Goal: Task Accomplishment & Management: Manage account settings

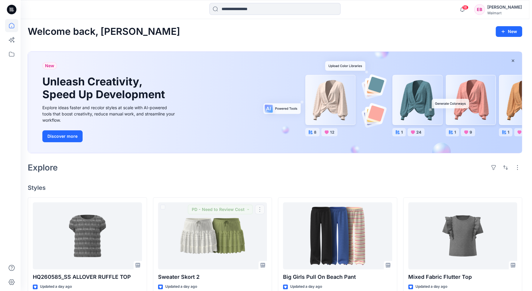
scroll to position [149, 0]
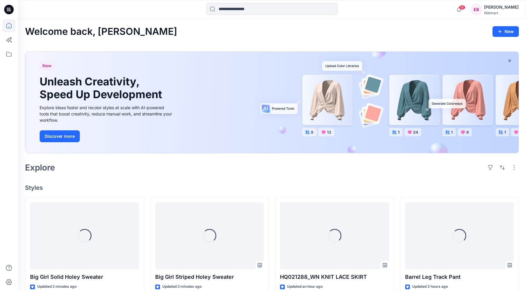
click at [5, 8] on icon at bounding box center [9, 10] width 10 height 10
click at [5, 55] on icon at bounding box center [8, 54] width 13 height 13
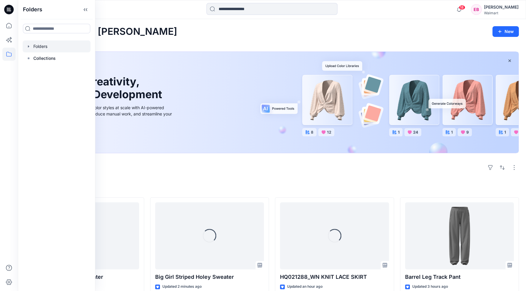
click at [41, 49] on div at bounding box center [57, 47] width 68 height 12
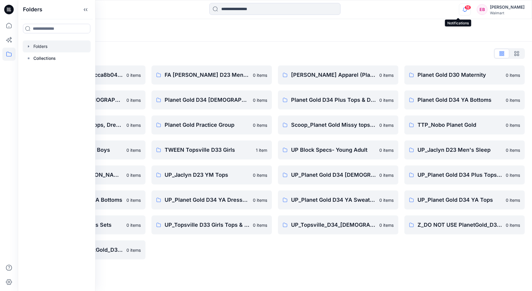
click at [459, 9] on icon "button" at bounding box center [464, 10] width 11 height 12
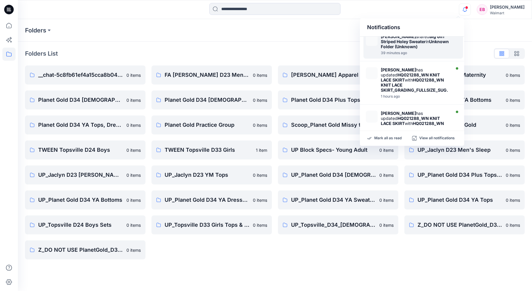
scroll to position [296, 0]
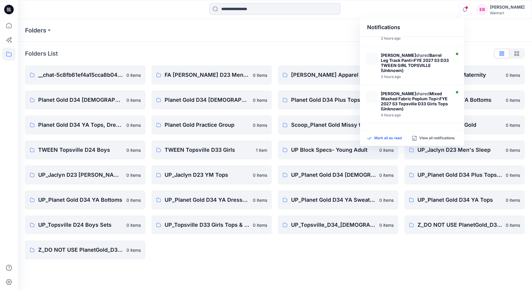
click at [395, 140] on p "Mark all as read" at bounding box center [387, 138] width 27 height 5
click at [308, 273] on div "Folders Folders List __chat-5c8fb61ef4a15cca8b04793f-5c8fb6b4f4a15cca88048fec 0…" at bounding box center [275, 155] width 514 height 272
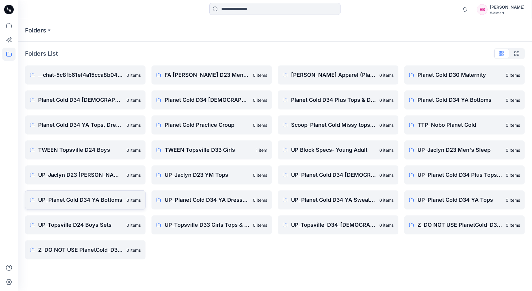
click at [67, 203] on p "UP_Planet Gold D34 YA Bottoms" at bounding box center [80, 200] width 85 height 8
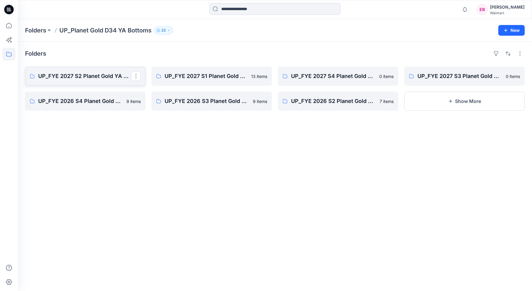
click at [90, 79] on p "UP_FYE 2027 S2 Planet Gold YA Bottoms" at bounding box center [84, 76] width 93 height 8
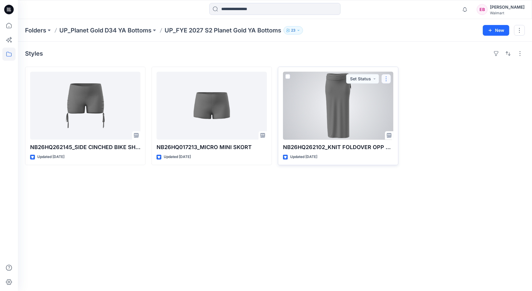
click at [385, 80] on button "button" at bounding box center [386, 79] width 10 height 10
click at [402, 89] on button "Edit" at bounding box center [414, 92] width 64 height 11
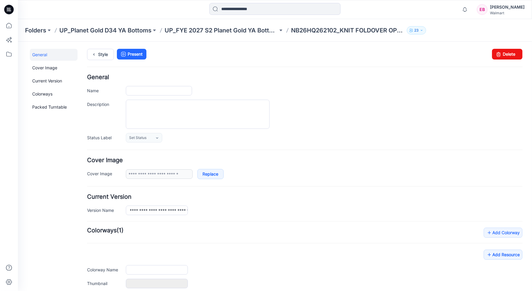
type input "**********"
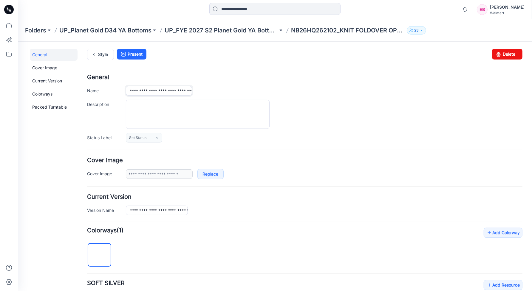
drag, startPoint x: 141, startPoint y: 88, endPoint x: 161, endPoint y: 91, distance: 20.2
click at [161, 91] on input "**********" at bounding box center [158, 91] width 66 height 10
paste input "text"
click at [312, 120] on div at bounding box center [323, 114] width 396 height 29
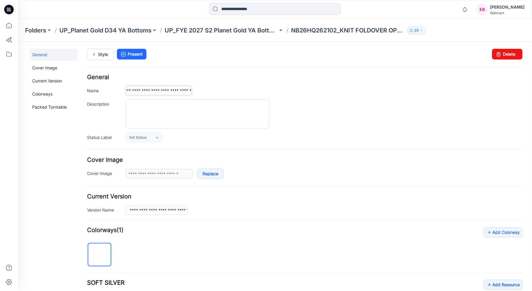
drag, startPoint x: 164, startPoint y: 89, endPoint x: 384, endPoint y: 79, distance: 220.7
click at [384, 79] on div "**********" at bounding box center [304, 108] width 435 height 68
paste input "**********"
click at [160, 86] on input "**********" at bounding box center [158, 90] width 66 height 9
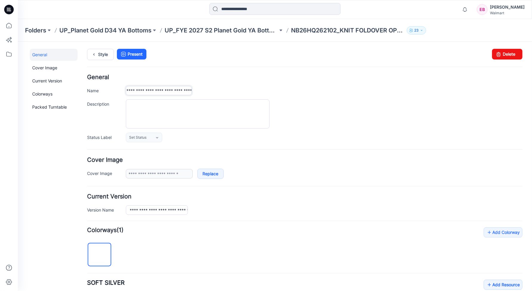
type input "**********"
click at [222, 94] on div "**********" at bounding box center [323, 90] width 396 height 9
drag, startPoint x: 128, startPoint y: 91, endPoint x: 427, endPoint y: 94, distance: 299.2
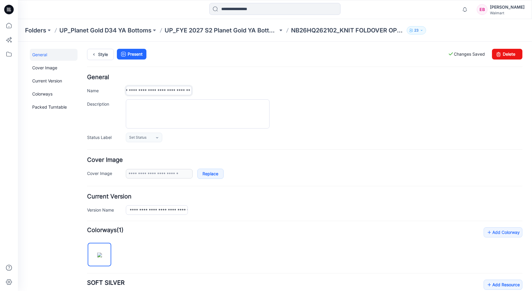
click at [427, 94] on div "**********" at bounding box center [323, 90] width 396 height 9
drag, startPoint x: 128, startPoint y: 209, endPoint x: 419, endPoint y: 215, distance: 290.3
click at [419, 215] on form "**********" at bounding box center [304, 266] width 435 height 385
paste input "**********"
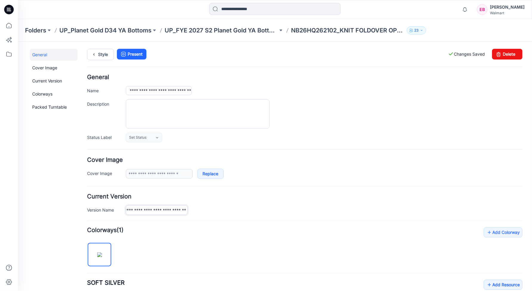
scroll to position [0, 3]
click at [159, 208] on input "**********" at bounding box center [156, 209] width 62 height 9
type input "**********"
click at [266, 207] on div "**********" at bounding box center [323, 209] width 396 height 9
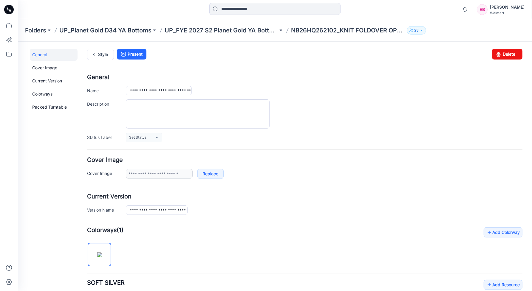
click at [229, 210] on div "**********" at bounding box center [323, 209] width 396 height 9
click at [105, 50] on link "Style" at bounding box center [100, 54] width 27 height 11
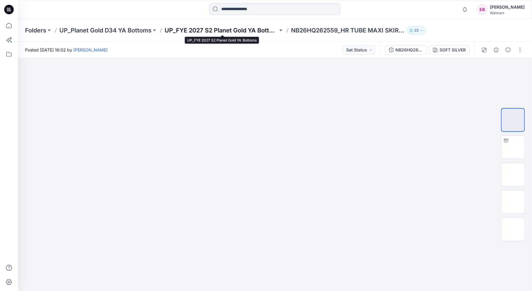
click at [233, 29] on p "UP_FYE 2027 S2 Planet Gold YA Bottoms" at bounding box center [220, 30] width 113 height 8
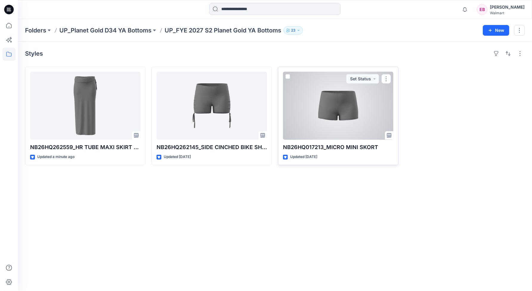
click at [349, 108] on div at bounding box center [338, 106] width 110 height 68
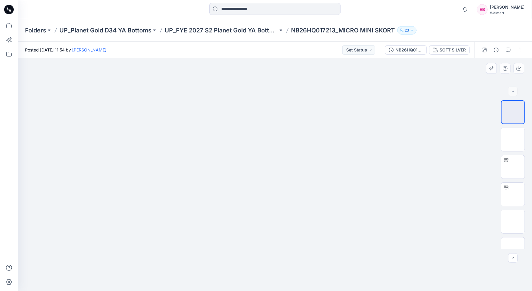
click at [348, 164] on div at bounding box center [275, 174] width 514 height 233
click at [210, 24] on div "Folders UP_Planet Gold D34 YA Bottoms UP_FYE 2027 S2 Planet Gold YA Bottoms NB2…" at bounding box center [275, 30] width 514 height 23
click at [220, 28] on p "UP_FYE 2027 S2 Planet Gold YA Bottoms" at bounding box center [220, 30] width 113 height 8
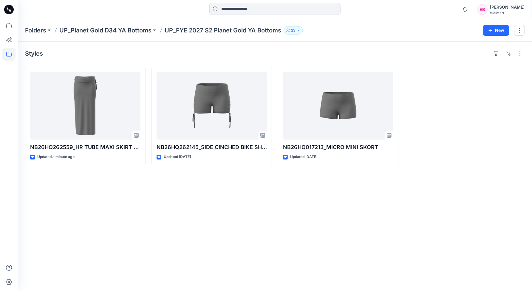
click at [238, 249] on div "Styles NB26HQ262559_HR TUBE MAXI SKIRT W/ SIDE SLIT & CINCHED FOLD OVER WB Upda…" at bounding box center [275, 167] width 514 height 250
click at [139, 33] on p "UP_Planet Gold D34 YA Bottoms" at bounding box center [105, 30] width 92 height 8
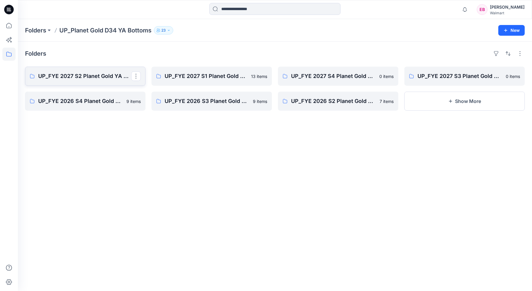
click at [107, 76] on p "UP_FYE 2027 S2 Planet Gold YA Bottoms" at bounding box center [84, 76] width 93 height 8
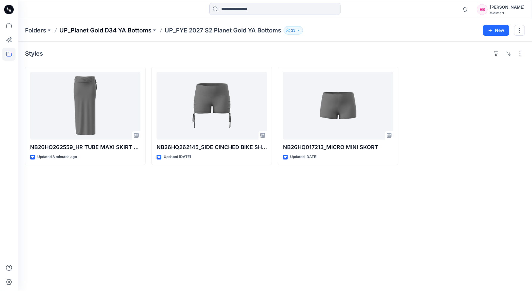
click at [121, 31] on p "UP_Planet Gold D34 YA Bottoms" at bounding box center [105, 30] width 92 height 8
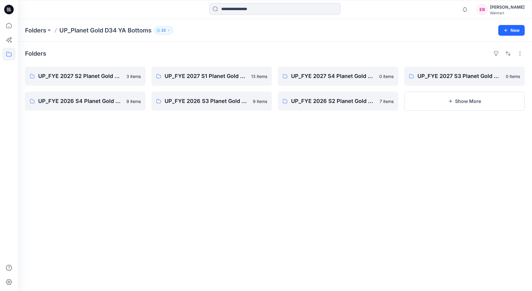
click at [45, 26] on p "Folders" at bounding box center [35, 30] width 21 height 8
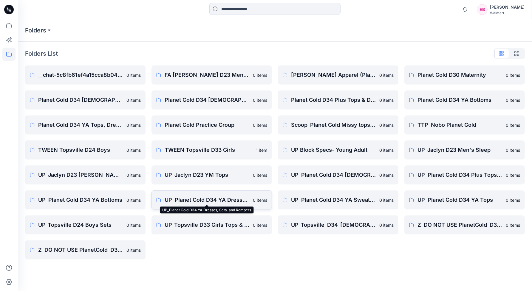
click at [236, 203] on p "UP_Planet Gold D34 YA Dresses, Sets, and Rompers" at bounding box center [206, 200] width 85 height 8
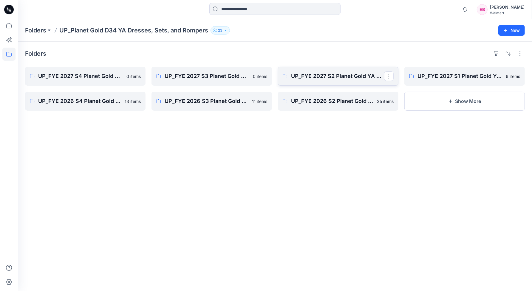
click at [352, 72] on link "UP_FYE 2027 S2 Planet Gold YA Dresses, Sets and Rompers" at bounding box center [338, 76] width 120 height 19
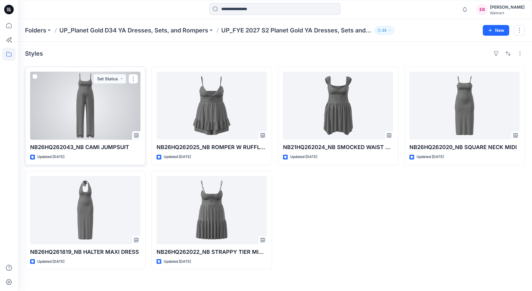
click at [122, 111] on div at bounding box center [85, 106] width 110 height 68
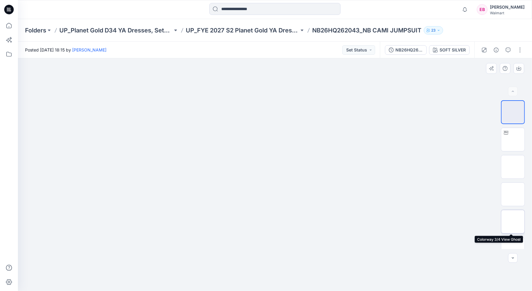
click at [512, 222] on img at bounding box center [512, 222] width 0 height 0
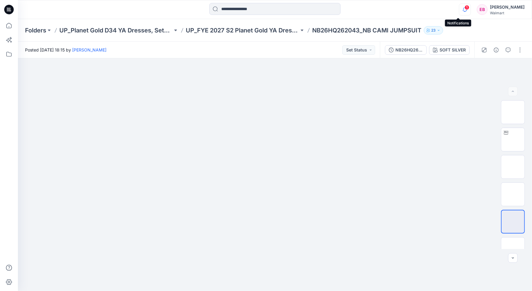
click at [462, 10] on icon "button" at bounding box center [464, 10] width 11 height 12
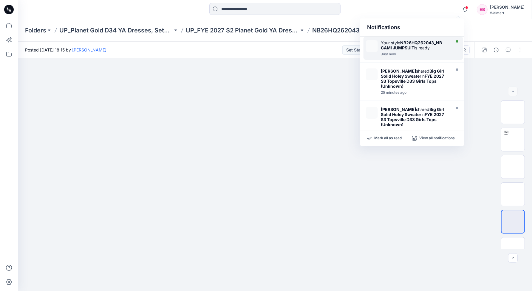
click at [431, 45] on div "Your style NB26HQ262043_NB CAMI JUMPSUIT is ready" at bounding box center [414, 45] width 69 height 10
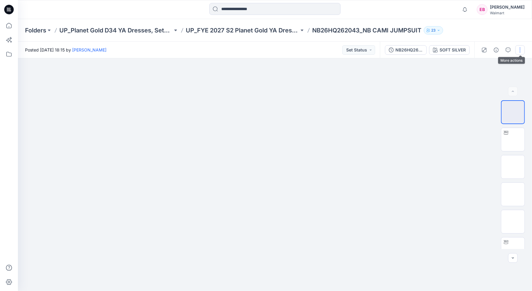
click at [518, 49] on button "button" at bounding box center [520, 50] width 10 height 10
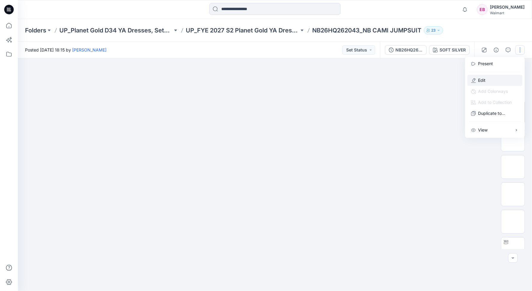
click at [481, 76] on button "Edit" at bounding box center [494, 80] width 55 height 11
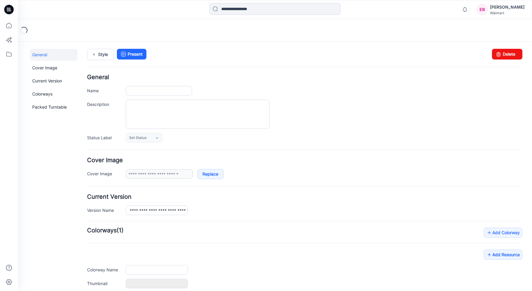
type input "**********"
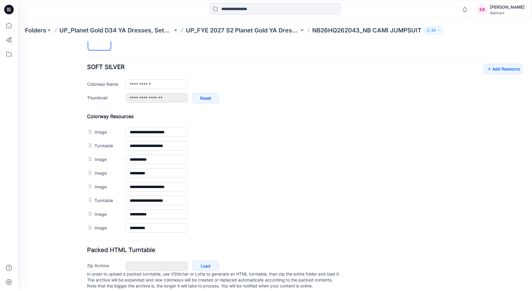
scroll to position [226, 0]
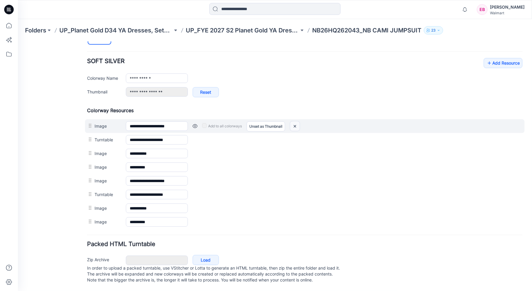
click at [296, 122] on img at bounding box center [295, 126] width 10 height 10
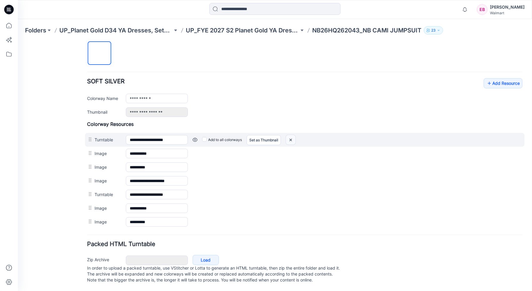
scroll to position [205, 0]
click at [290, 135] on img at bounding box center [290, 140] width 10 height 10
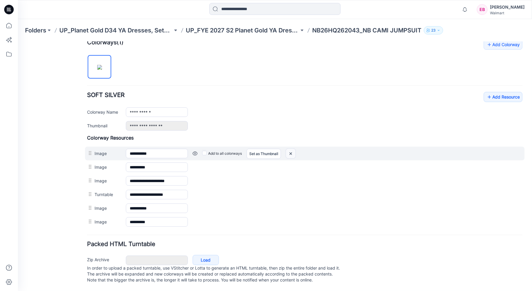
scroll to position [192, 0]
click at [290, 149] on img at bounding box center [290, 154] width 10 height 10
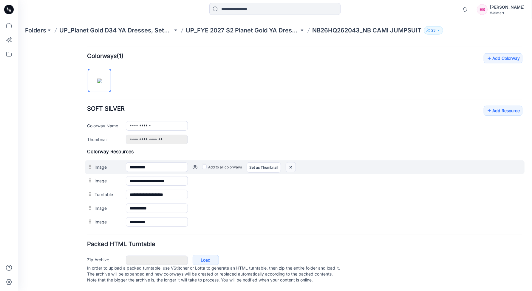
scroll to position [178, 0]
click at [290, 162] on img at bounding box center [290, 167] width 10 height 10
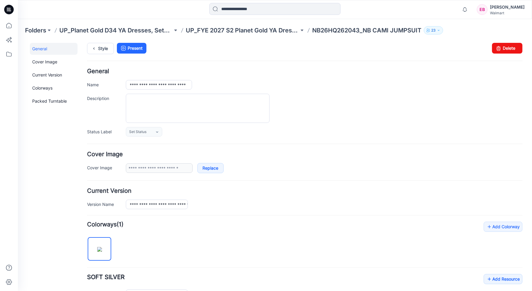
scroll to position [0, 0]
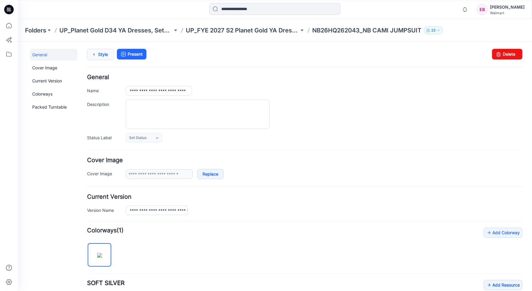
click at [103, 51] on link "Style" at bounding box center [100, 54] width 27 height 11
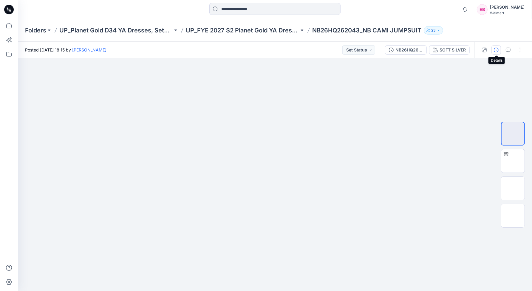
click at [496, 50] on icon "button" at bounding box center [495, 50] width 5 height 5
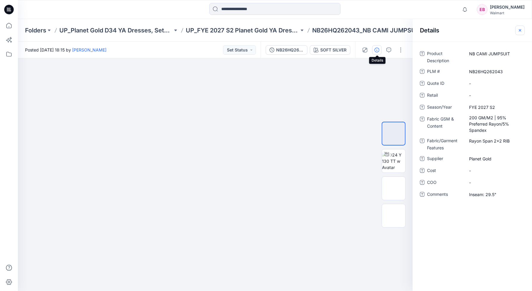
click at [519, 33] on button "button" at bounding box center [520, 31] width 10 height 10
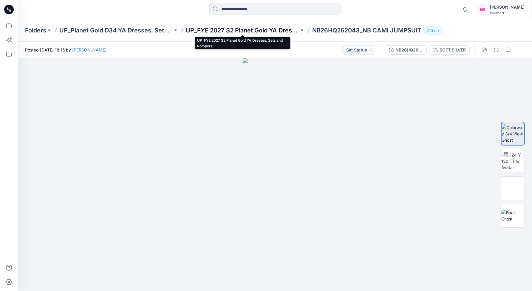
click at [250, 33] on p "UP_FYE 2027 S2 Planet Gold YA Dresses, Sets and Rompers" at bounding box center [242, 30] width 113 height 8
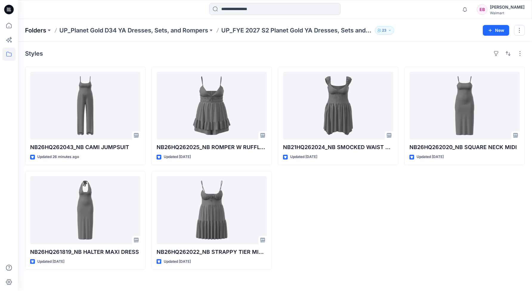
click at [32, 32] on p "Folders" at bounding box center [35, 30] width 21 height 8
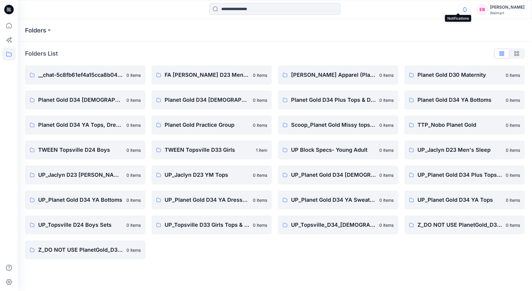
click at [462, 9] on icon "button" at bounding box center [464, 9] width 4 height 4
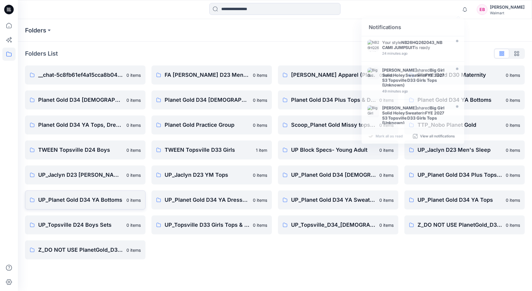
click at [94, 199] on p "UP_Planet Gold D34 YA Bottoms" at bounding box center [80, 200] width 85 height 8
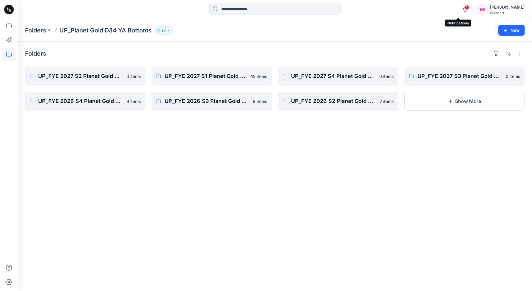
click at [464, 8] on span "1" at bounding box center [466, 7] width 5 height 5
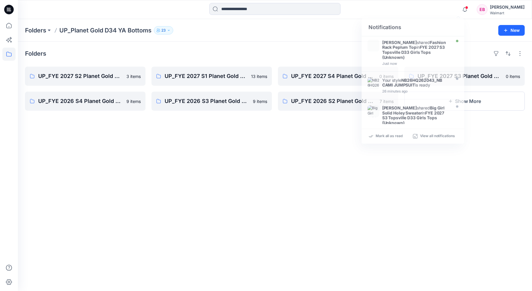
click at [350, 217] on div "Folders UP_FYE 2027 S2 Planet Gold YA Bottoms 3 items UP_FYE 2026 S4 Planet Gol…" at bounding box center [275, 167] width 514 height 250
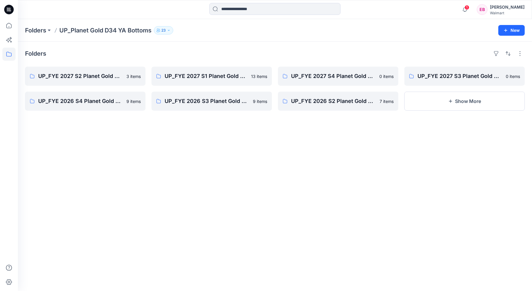
click at [173, 250] on div "Folders UP_FYE 2027 S2 Planet Gold YA Bottoms 3 items UP_FYE 2026 S4 Planet Gol…" at bounding box center [275, 167] width 514 height 250
click at [464, 8] on span "1" at bounding box center [466, 7] width 5 height 5
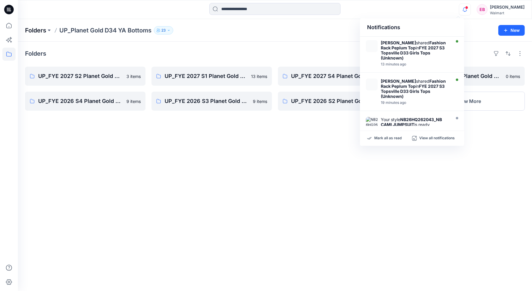
click at [38, 30] on p "Folders" at bounding box center [35, 30] width 21 height 8
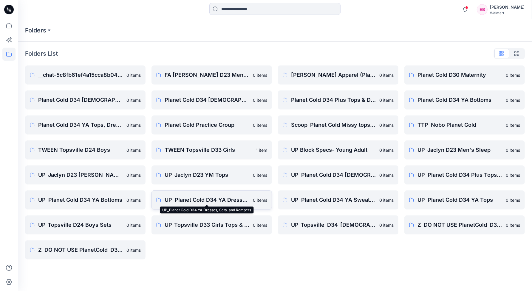
click at [219, 202] on p "UP_Planet Gold D34 YA Dresses, Sets, and Rompers" at bounding box center [206, 200] width 85 height 8
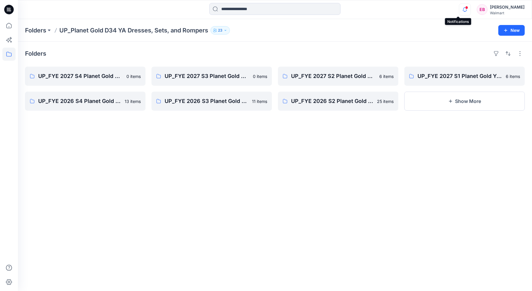
click at [462, 10] on icon "button" at bounding box center [464, 9] width 4 height 4
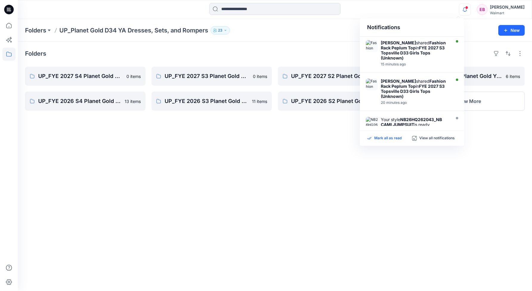
click at [393, 140] on p "Mark all as read" at bounding box center [387, 138] width 27 height 5
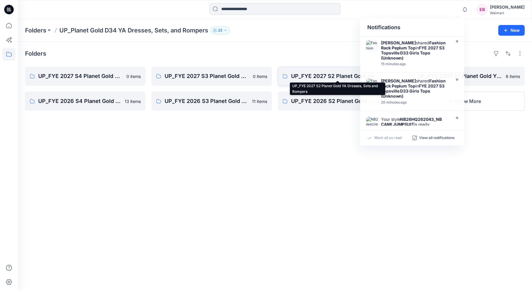
click at [312, 79] on p "UP_FYE 2027 S2 Planet Gold YA Dresses, Sets and Rompers" at bounding box center [337, 76] width 93 height 8
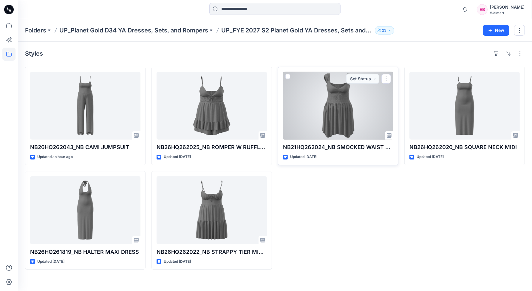
click at [338, 115] on div at bounding box center [338, 106] width 110 height 68
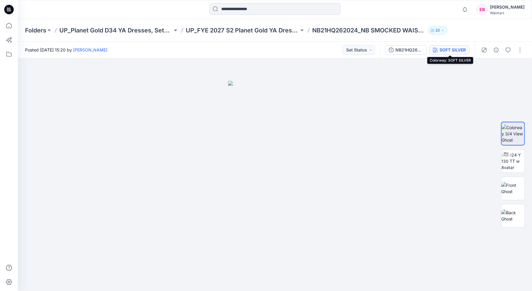
click at [447, 51] on div "SOFT SILVER" at bounding box center [452, 50] width 26 height 7
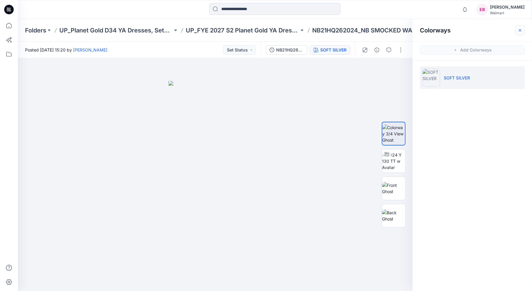
click at [521, 29] on icon "button" at bounding box center [519, 30] width 5 height 5
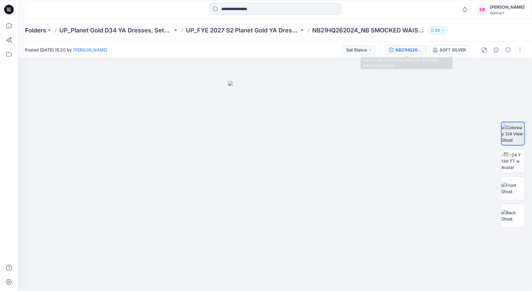
click at [400, 49] on div "NB21HQ262024_ADM_NB SMOCKED WAIST MINI DRESS" at bounding box center [408, 50] width 27 height 7
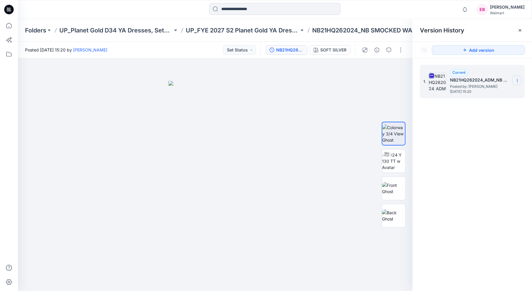
click at [518, 79] on icon at bounding box center [517, 80] width 5 height 5
click at [499, 92] on span "Download Source BW File" at bounding box center [487, 92] width 50 height 7
